Goal: Task Accomplishment & Management: Use online tool/utility

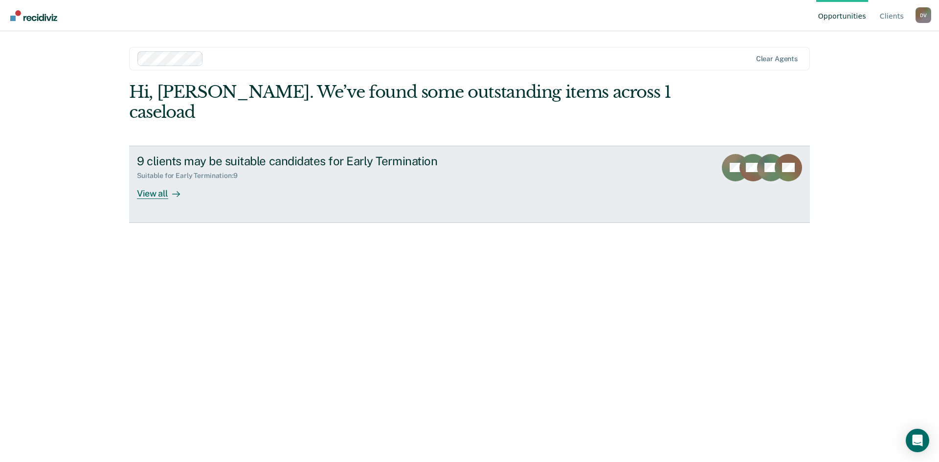
click at [173, 190] on icon at bounding box center [176, 194] width 8 height 8
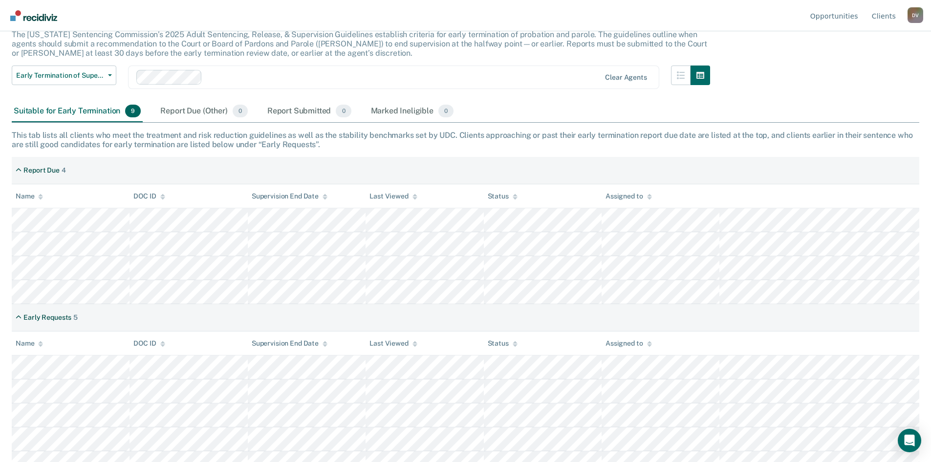
scroll to position [79, 0]
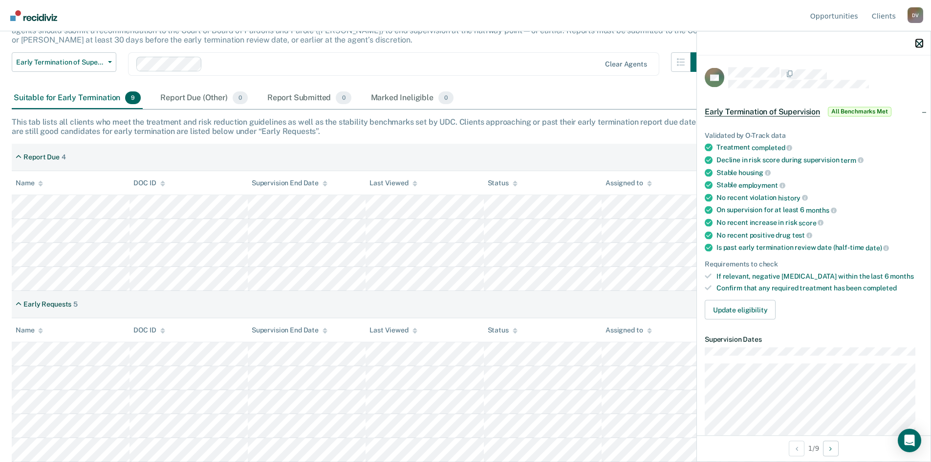
click at [917, 44] on icon "button" at bounding box center [919, 43] width 7 height 7
click at [921, 45] on icon "button" at bounding box center [919, 43] width 7 height 7
click at [323, 185] on icon at bounding box center [325, 183] width 5 height 6
click at [176, 97] on div "Report Due (Other) 0" at bounding box center [203, 99] width 91 height 22
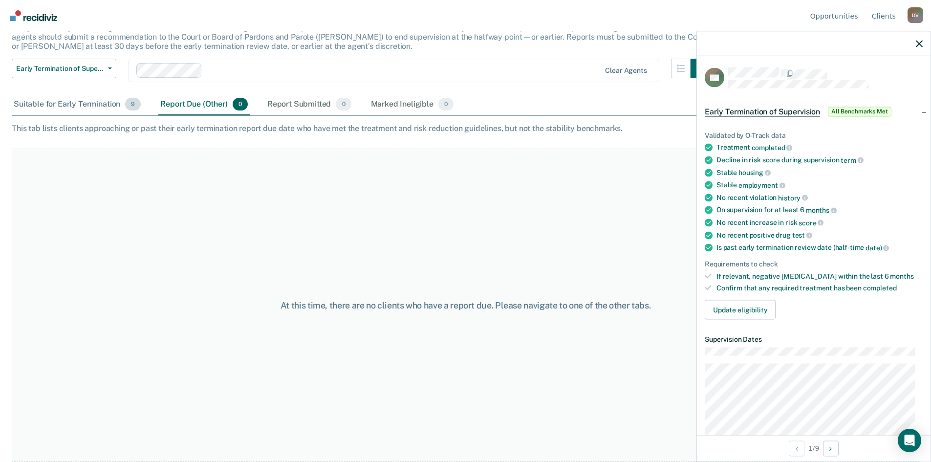
click at [72, 114] on div "Suitable for Early Termination 9" at bounding box center [77, 105] width 131 height 22
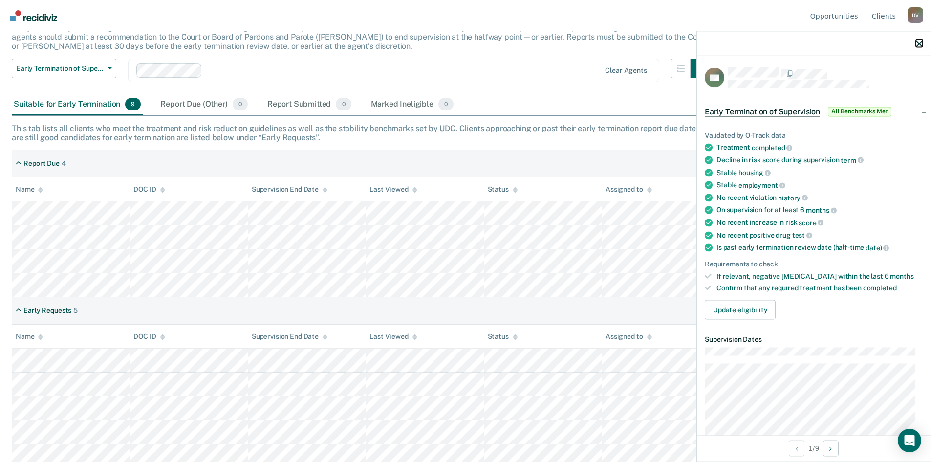
click at [922, 44] on icon "button" at bounding box center [919, 43] width 7 height 7
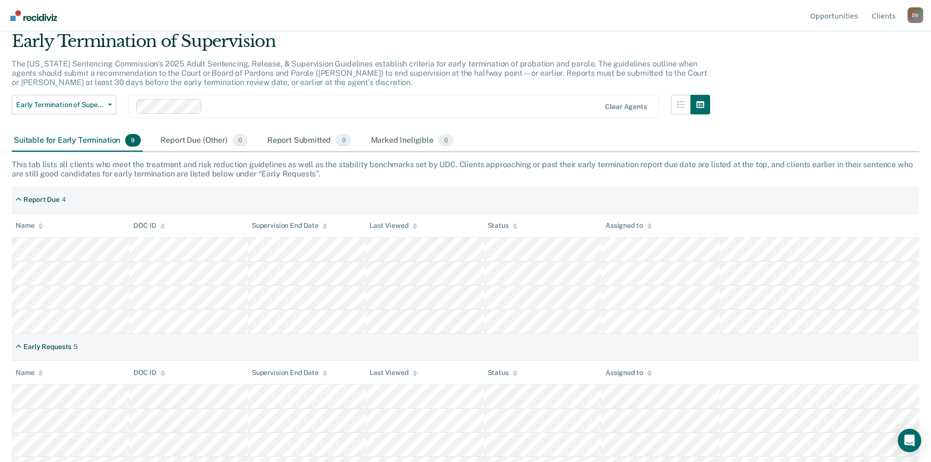
scroll to position [0, 0]
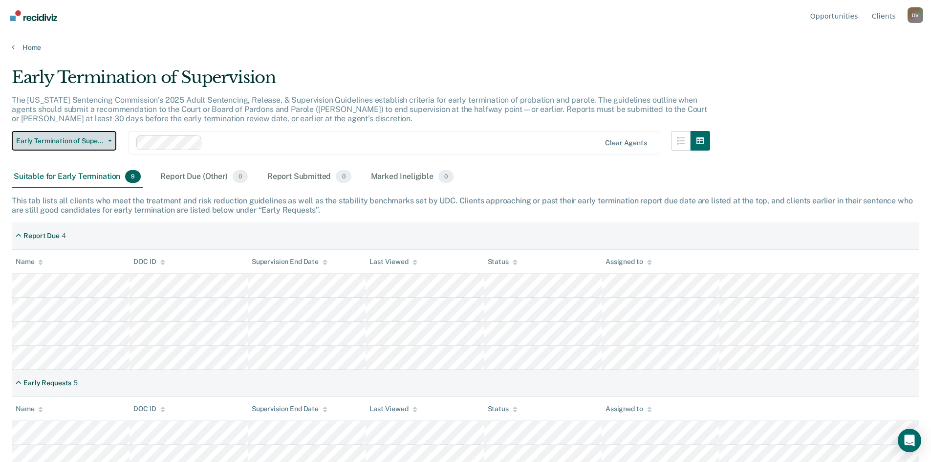
click at [107, 146] on button "Early Termination of Supervision" at bounding box center [64, 141] width 105 height 20
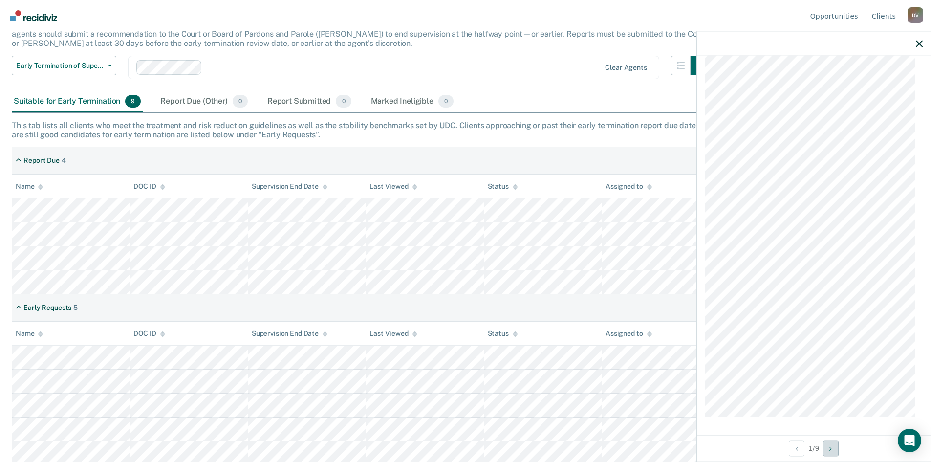
scroll to position [79, 0]
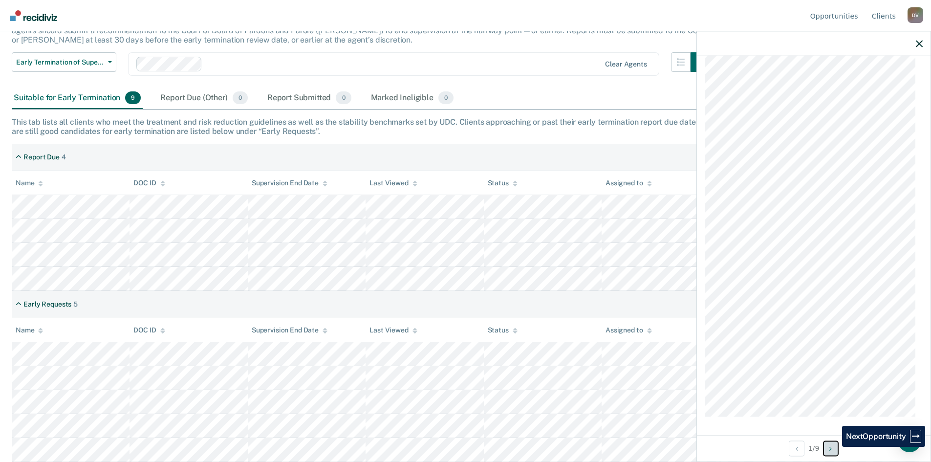
click at [835, 447] on button "Next Opportunity" at bounding box center [831, 449] width 16 height 16
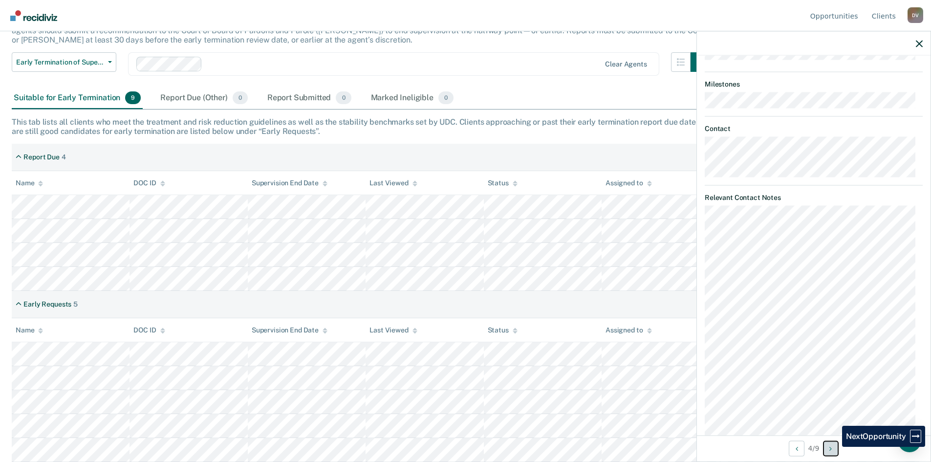
click at [835, 447] on button "Next Opportunity" at bounding box center [831, 449] width 16 height 16
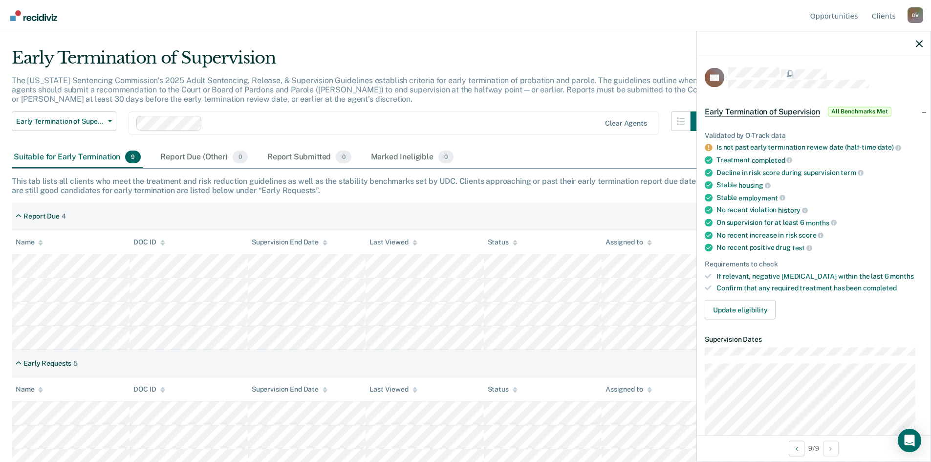
scroll to position [0, 0]
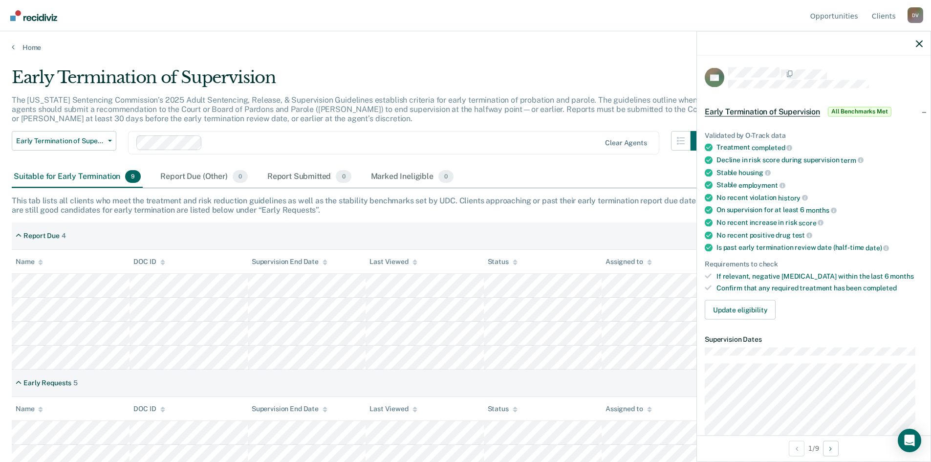
click at [881, 112] on span "All Benchmarks Met" at bounding box center [860, 112] width 64 height 10
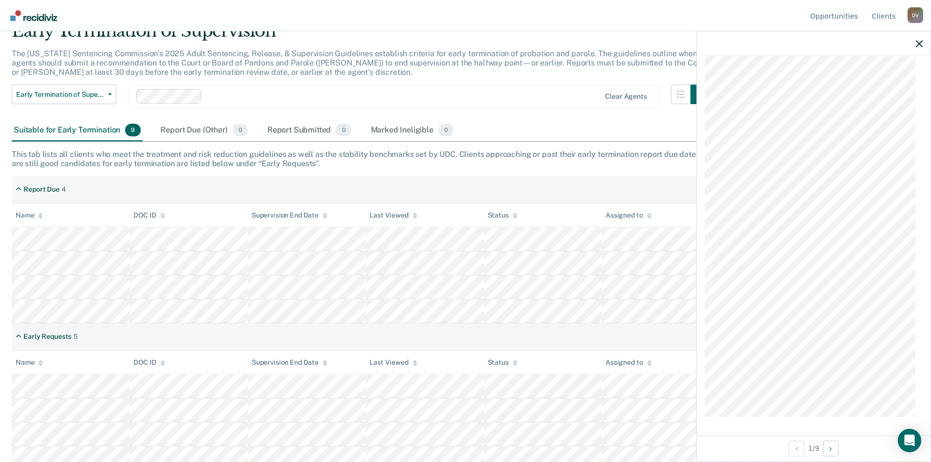
scroll to position [79, 0]
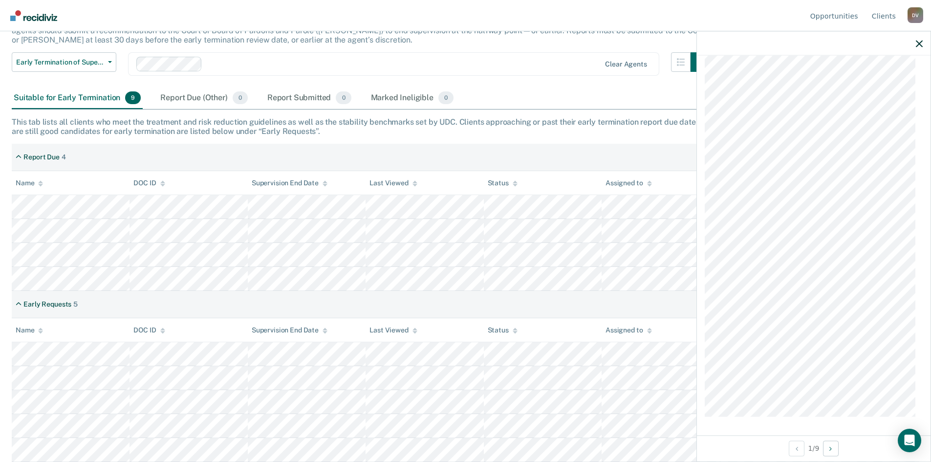
click at [846, 429] on div "PR Early Termination of Supervision All Benchmarks Met Validated by O-Track dat…" at bounding box center [814, 245] width 234 height 379
click at [869, 428] on div "PR Early Termination of Supervision All Benchmarks Met Validated by O-Track dat…" at bounding box center [814, 245] width 234 height 379
click at [834, 437] on div "DOC ID copied!" at bounding box center [849, 436] width 54 height 9
click at [921, 45] on icon "button" at bounding box center [919, 43] width 7 height 7
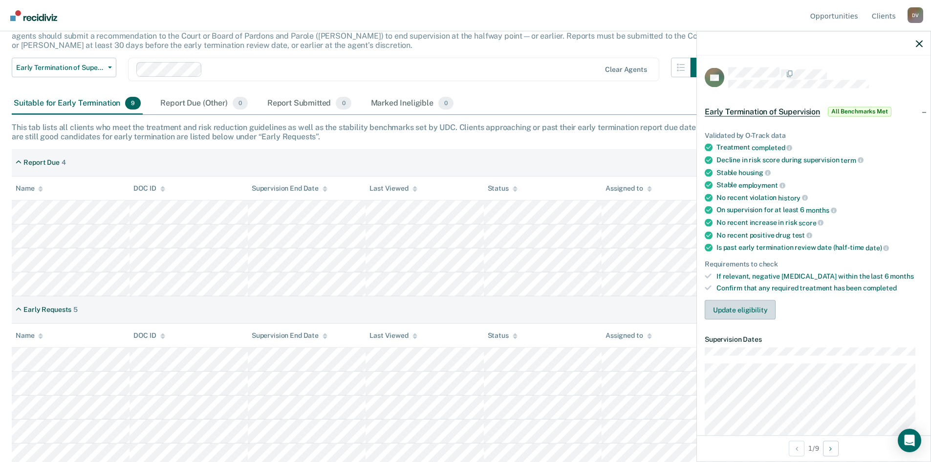
scroll to position [79, 0]
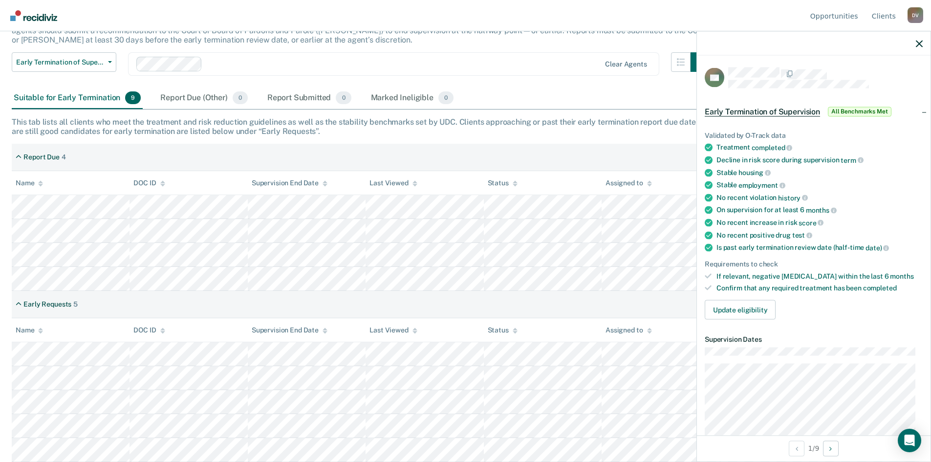
click at [800, 303] on div "Update eligibility" at bounding box center [814, 310] width 218 height 20
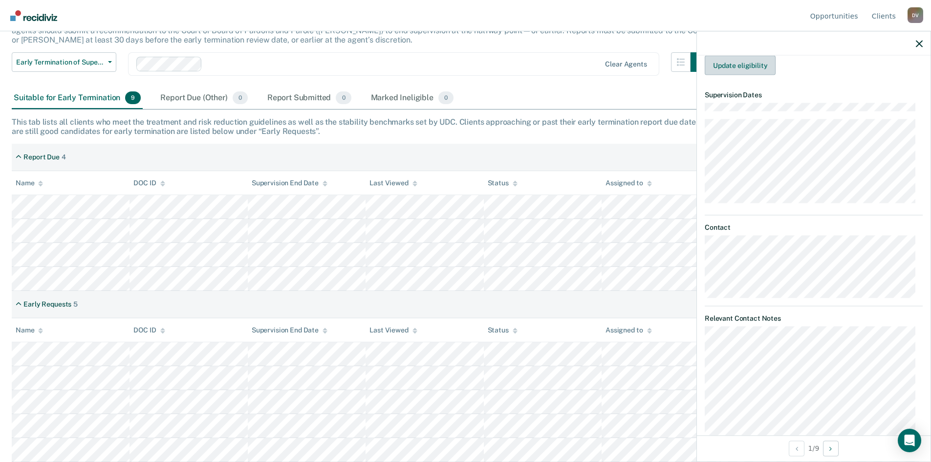
scroll to position [147, 0]
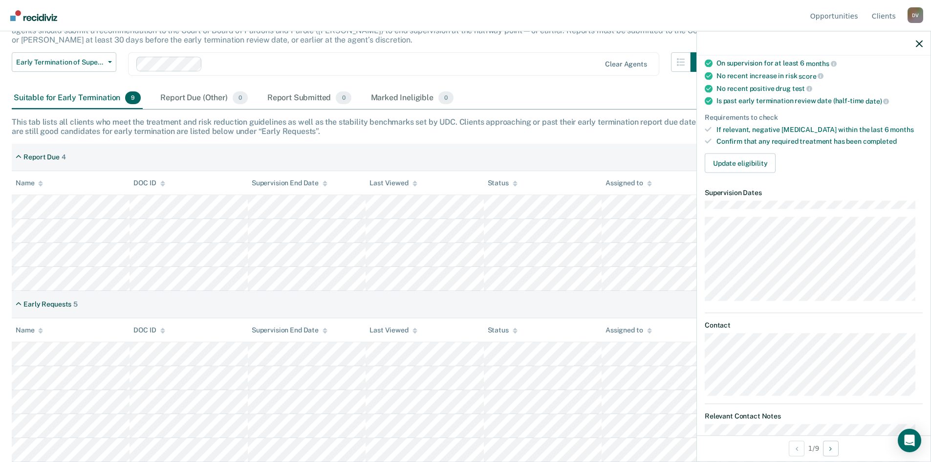
click at [745, 150] on div "Validated by O-Track data Treatment completed Decline in risk score during supe…" at bounding box center [814, 75] width 234 height 212
click at [744, 157] on button "Update eligibility" at bounding box center [740, 164] width 71 height 20
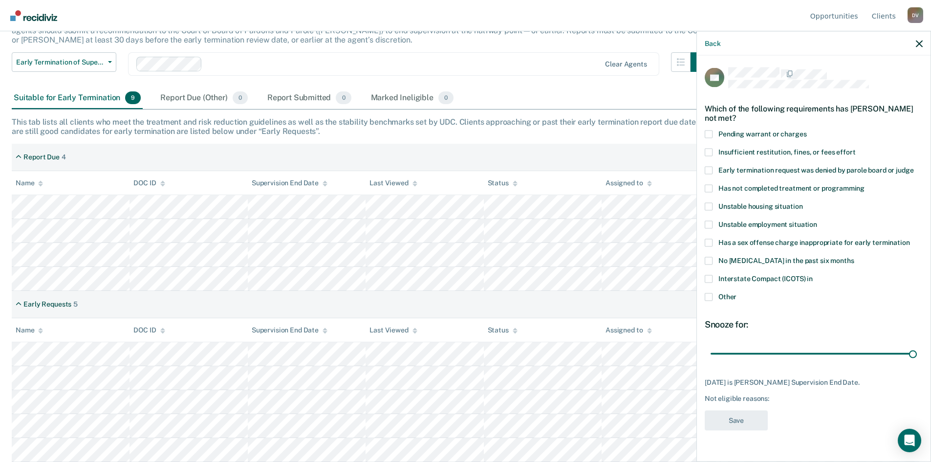
click at [712, 277] on span at bounding box center [709, 279] width 8 height 8
click at [813, 275] on input "Interstate Compact (ICOTS) in" at bounding box center [813, 275] width 0 height 0
click at [728, 419] on button "Save" at bounding box center [736, 420] width 63 height 20
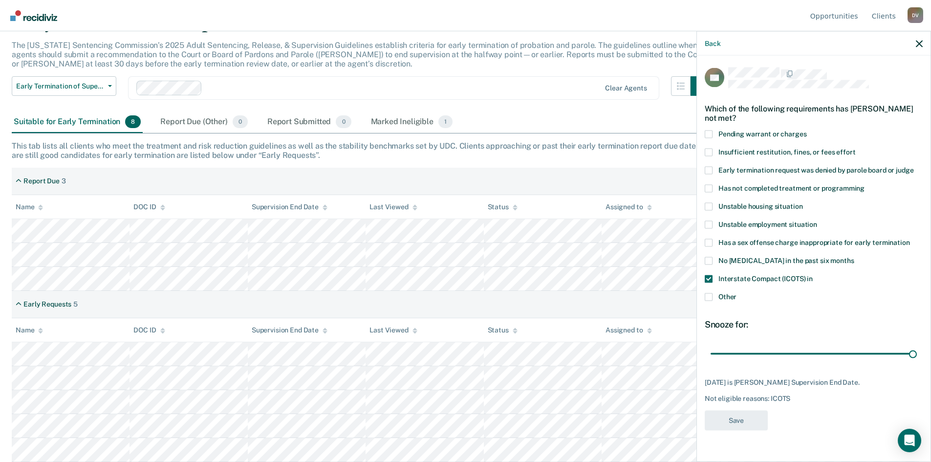
scroll to position [55, 0]
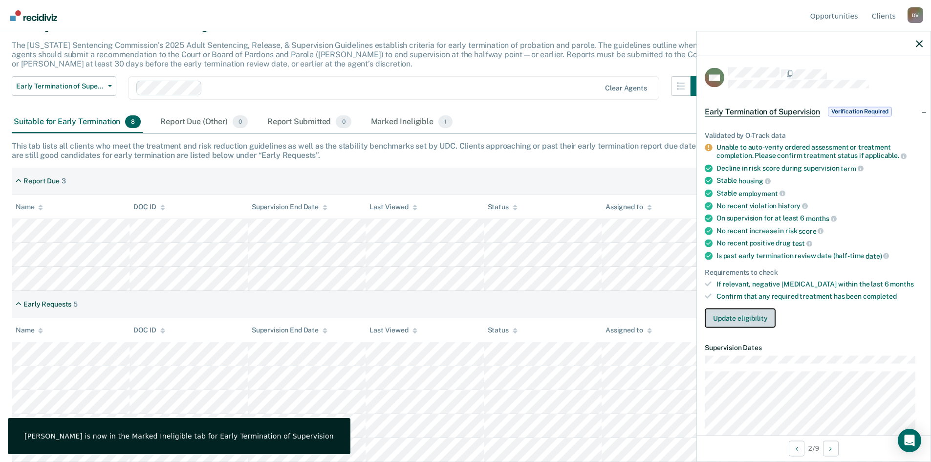
click at [735, 313] on button "Update eligibility" at bounding box center [740, 318] width 71 height 20
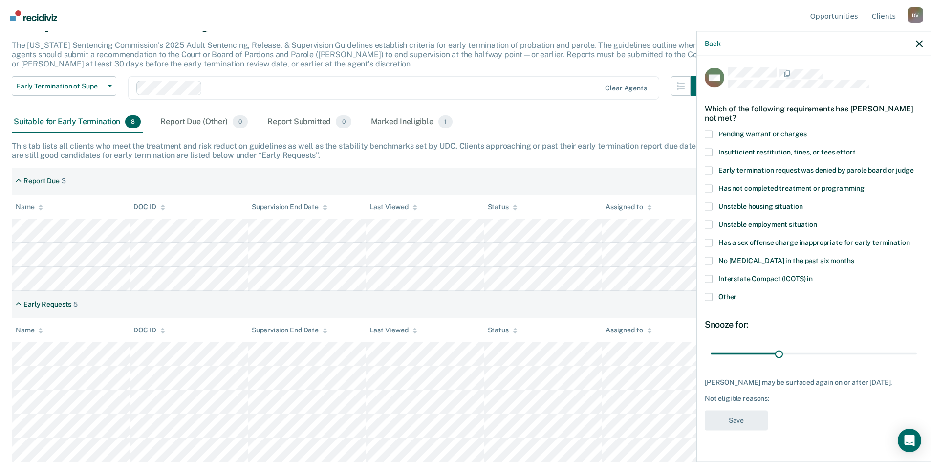
click at [709, 242] on span at bounding box center [709, 243] width 8 height 8
click at [910, 239] on input "Has a sex offense charge inappropriate for early termination" at bounding box center [910, 239] width 0 height 0
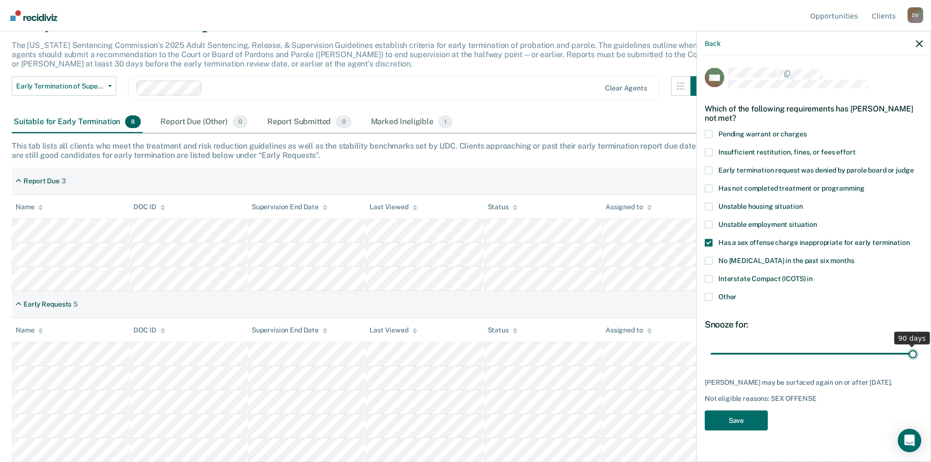
drag, startPoint x: 779, startPoint y: 354, endPoint x: 914, endPoint y: 361, distance: 134.6
type input "90"
click at [914, 361] on input "range" at bounding box center [814, 353] width 206 height 17
click at [717, 416] on button "Save" at bounding box center [736, 420] width 63 height 20
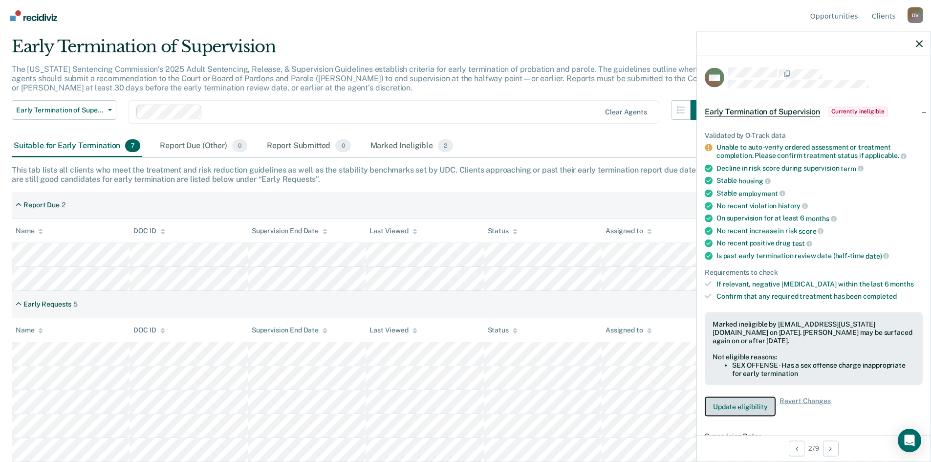
click at [731, 404] on button "Update eligibility" at bounding box center [740, 407] width 71 height 20
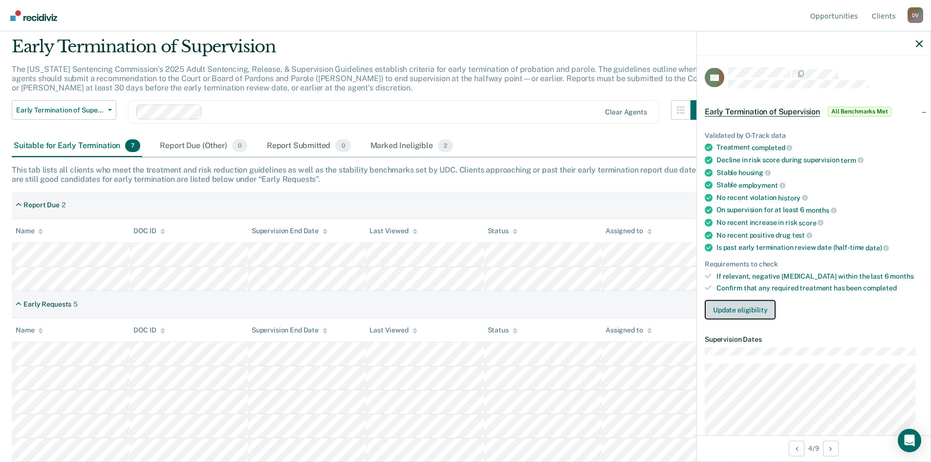
click at [723, 317] on button "Update eligibility" at bounding box center [740, 310] width 71 height 20
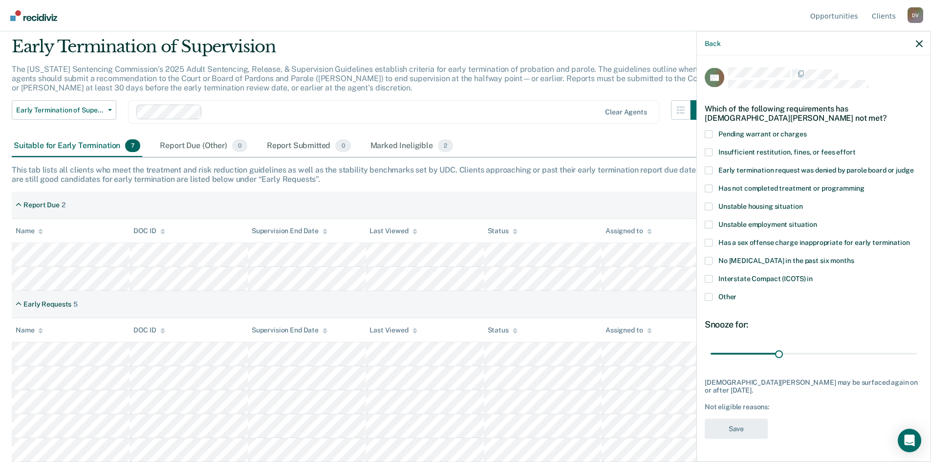
click at [708, 277] on span at bounding box center [709, 279] width 8 height 8
click at [813, 275] on input "Interstate Compact (ICOTS) in" at bounding box center [813, 275] width 0 height 0
drag, startPoint x: 780, startPoint y: 349, endPoint x: 975, endPoint y: 334, distance: 195.1
type input "90"
click at [917, 345] on input "range" at bounding box center [814, 353] width 206 height 17
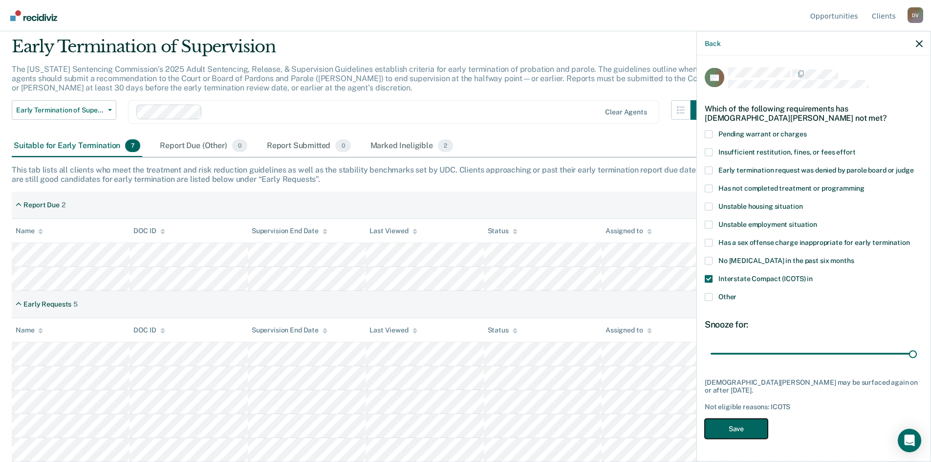
click at [727, 420] on button "Save" at bounding box center [736, 429] width 63 height 20
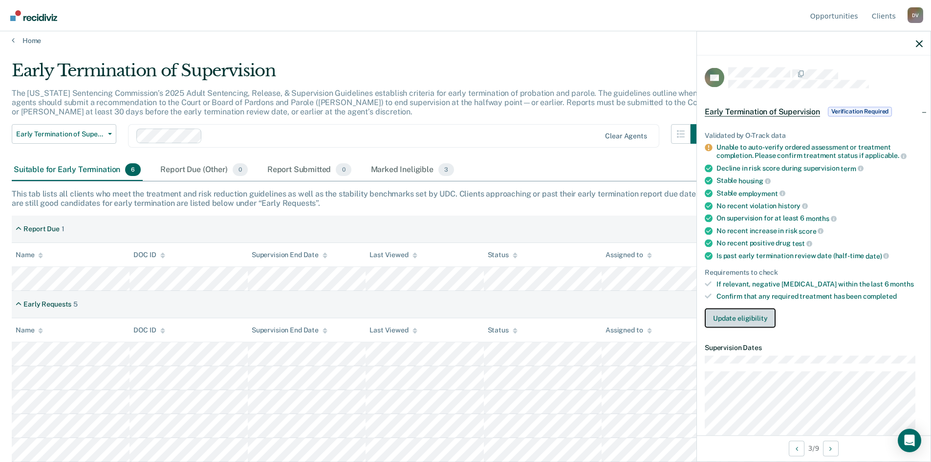
click at [747, 314] on button "Update eligibility" at bounding box center [740, 318] width 71 height 20
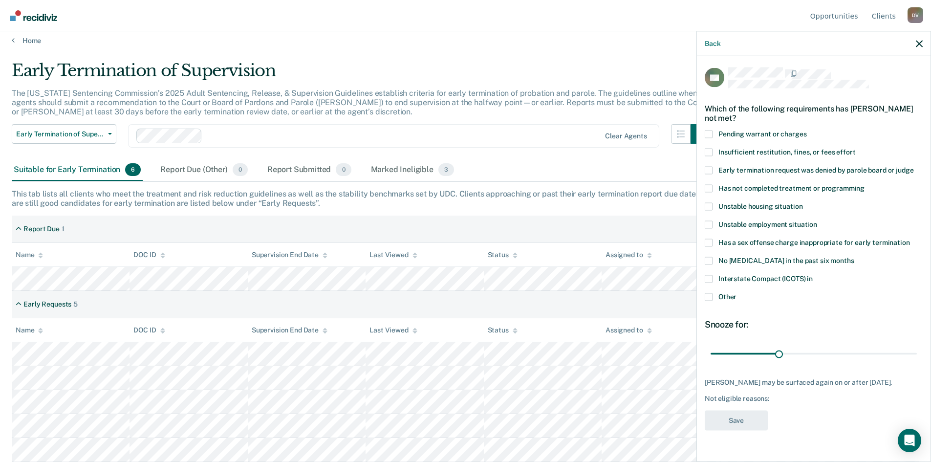
click at [709, 188] on span at bounding box center [709, 188] width 8 height 8
click at [865, 184] on input "Has not completed treatment or programming" at bounding box center [865, 184] width 0 height 0
click at [748, 416] on button "Save" at bounding box center [736, 420] width 63 height 20
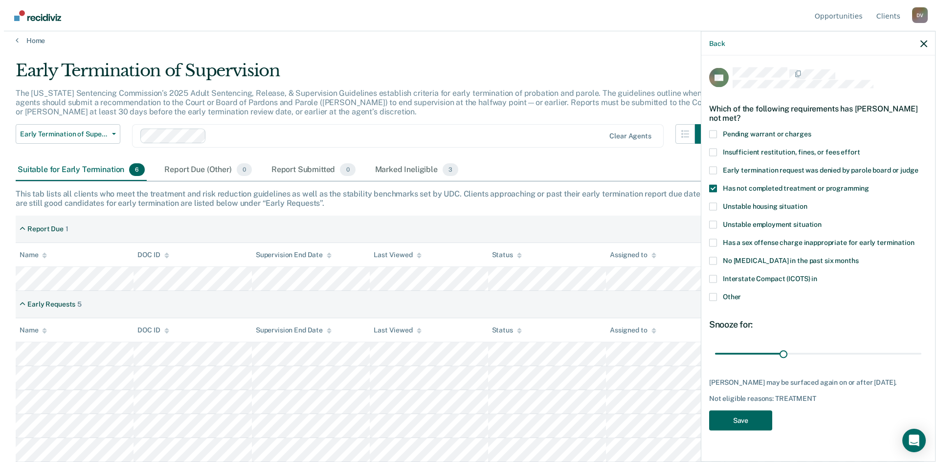
scroll to position [0, 0]
